Goal: Information Seeking & Learning: Learn about a topic

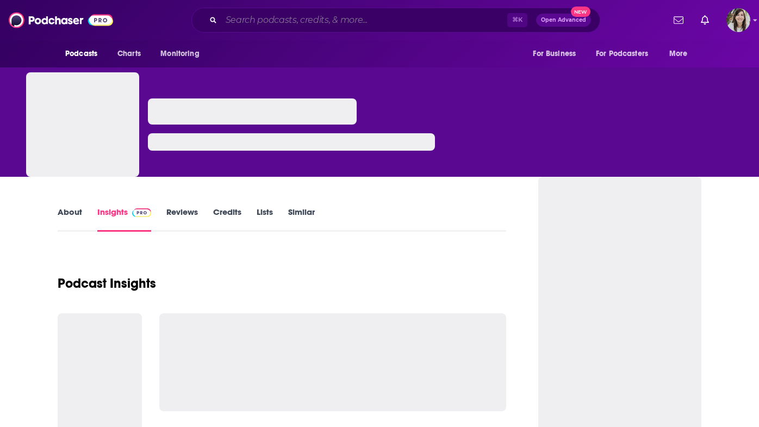
click at [316, 20] on input "Search podcasts, credits, & more..." at bounding box center [364, 19] width 286 height 17
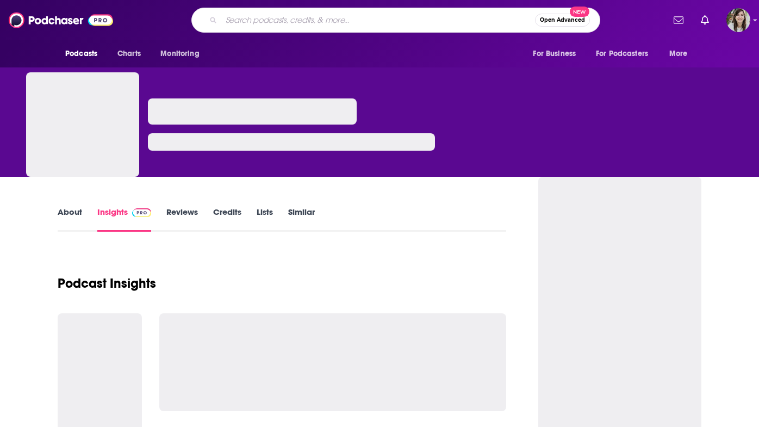
paste input "Clotheshorse with [PERSON_NAME]"
type input "Clotheshorse with [PERSON_NAME]"
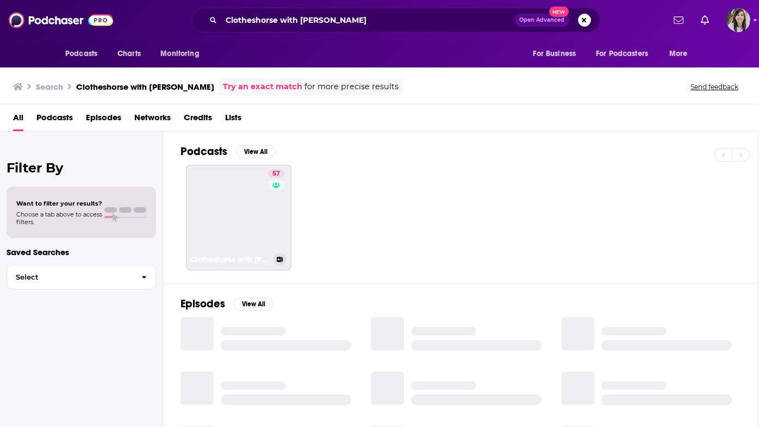
click at [192, 218] on link "57 Clotheshorse with [PERSON_NAME]" at bounding box center [238, 217] width 105 height 105
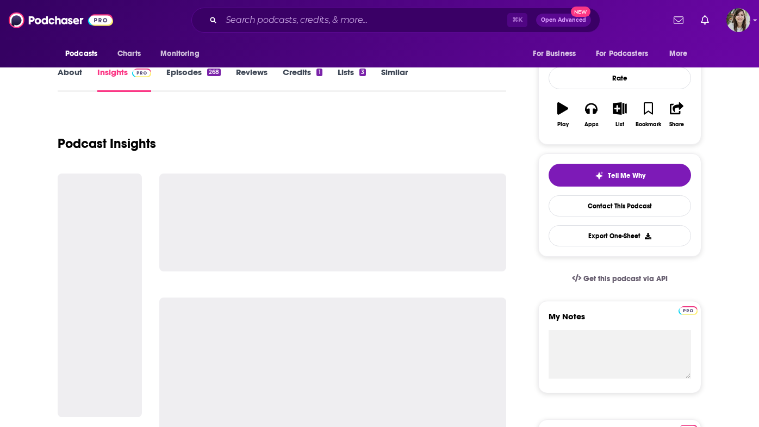
scroll to position [141, 0]
